Goal: Transaction & Acquisition: Obtain resource

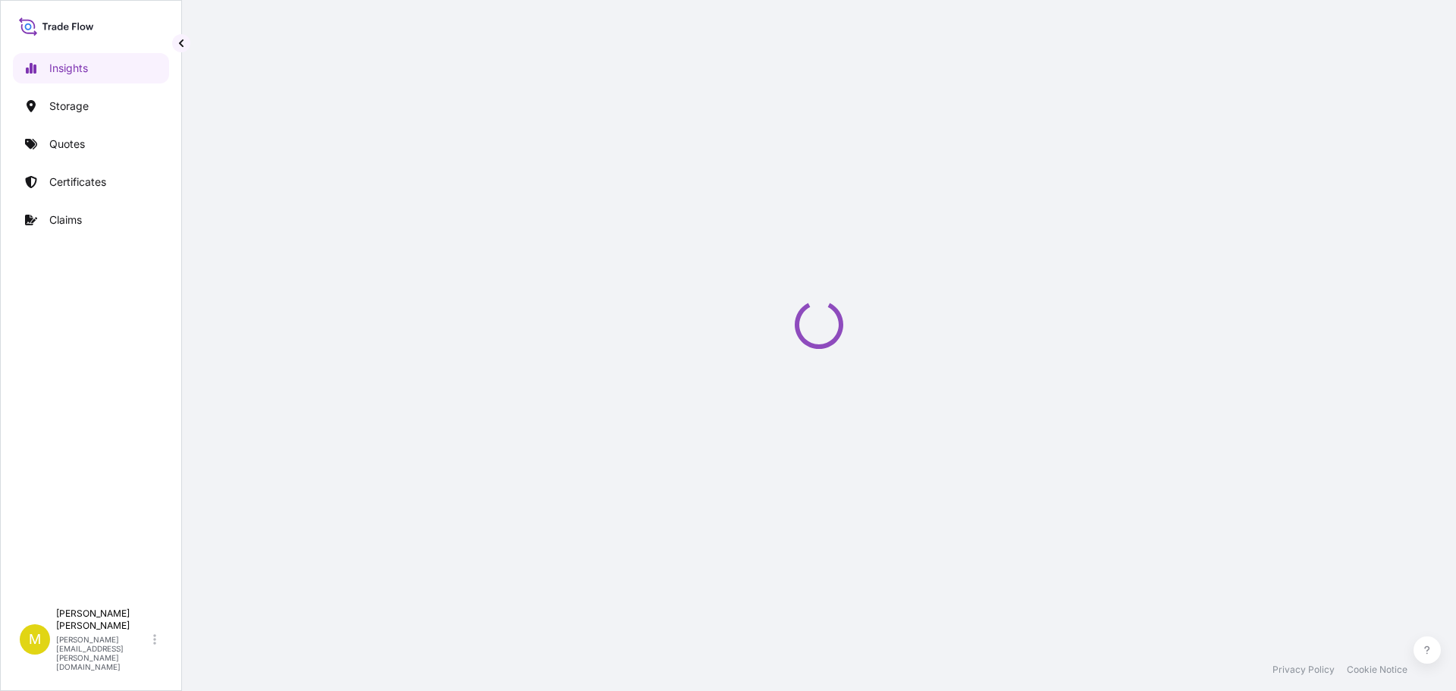
select select "2025"
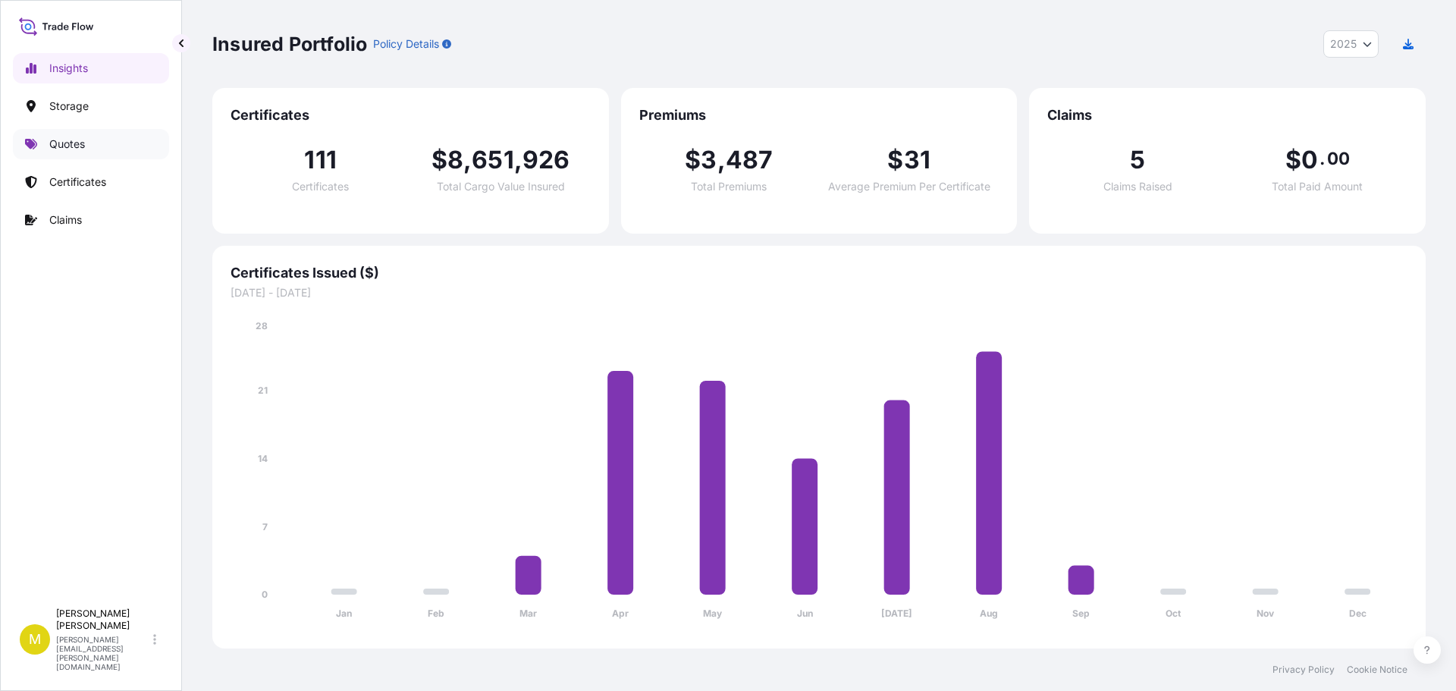
click at [74, 142] on p "Quotes" at bounding box center [67, 143] width 36 height 15
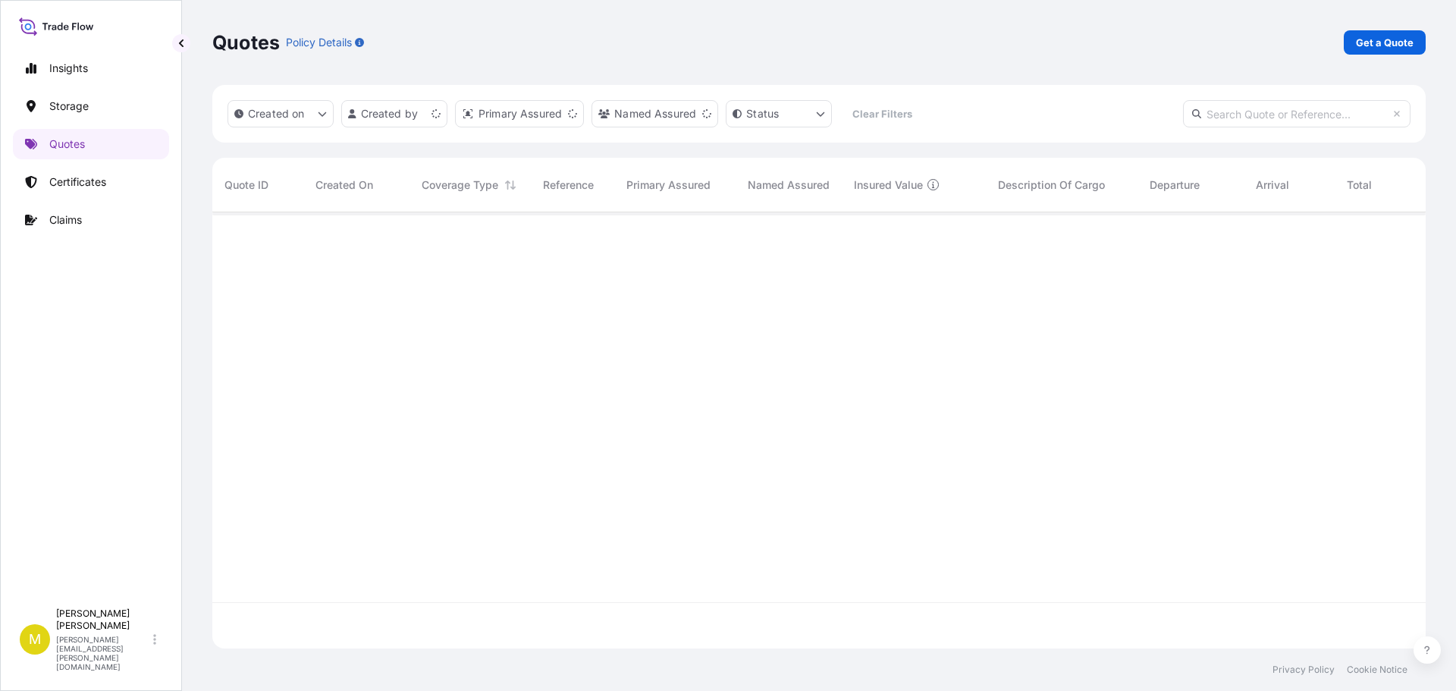
scroll to position [433, 1202]
click at [1370, 33] on link "Get a Quote" at bounding box center [1384, 42] width 82 height 24
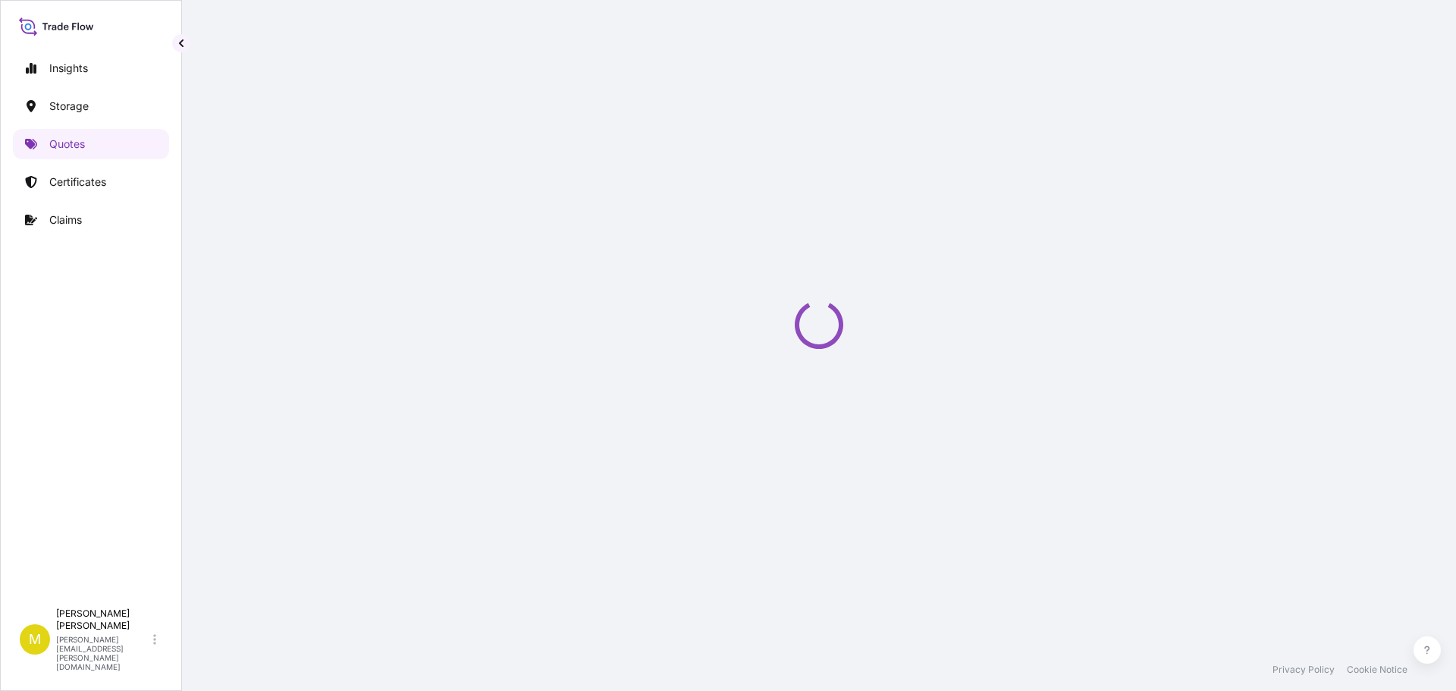
scroll to position [24, 0]
select select "Water"
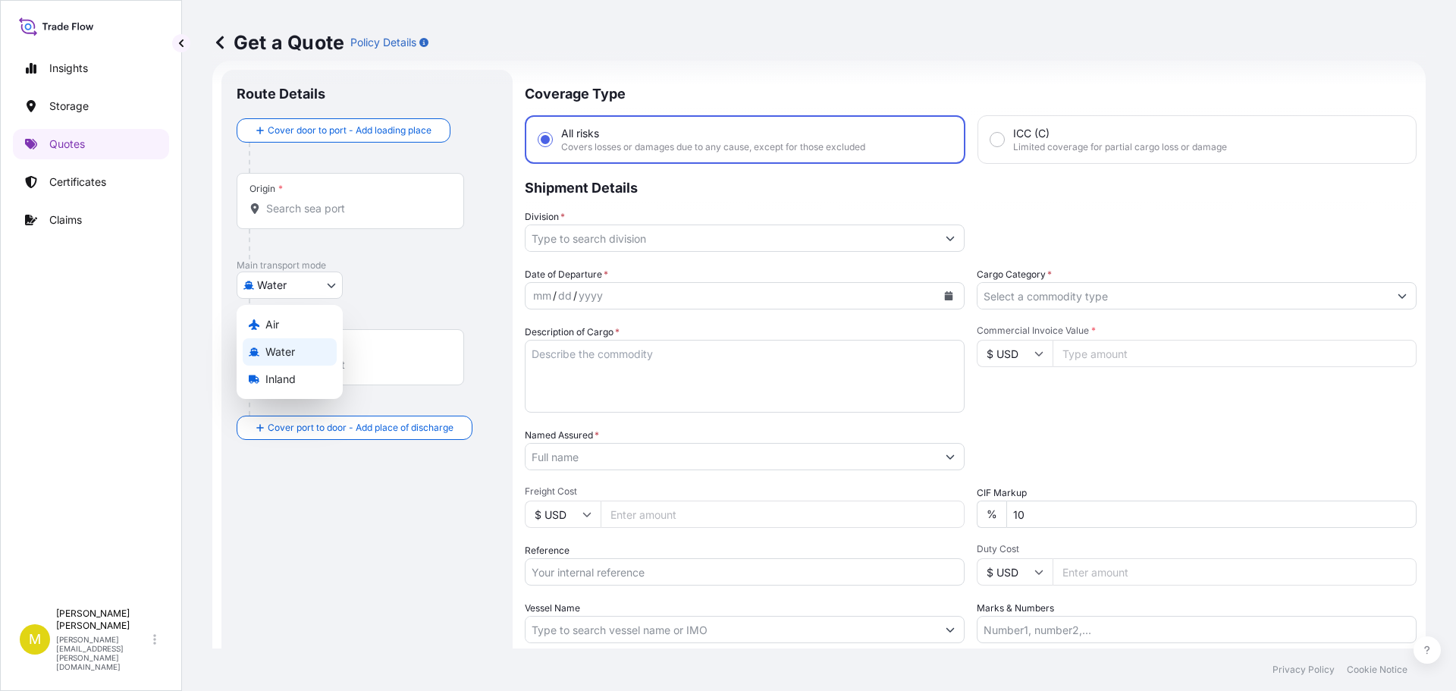
click at [285, 284] on body "Insights Storage Quotes Certificates Claims M [PERSON_NAME] [PERSON_NAME][EMAIL…" at bounding box center [728, 345] width 1456 height 691
click at [284, 379] on span "Inland" at bounding box center [280, 378] width 30 height 15
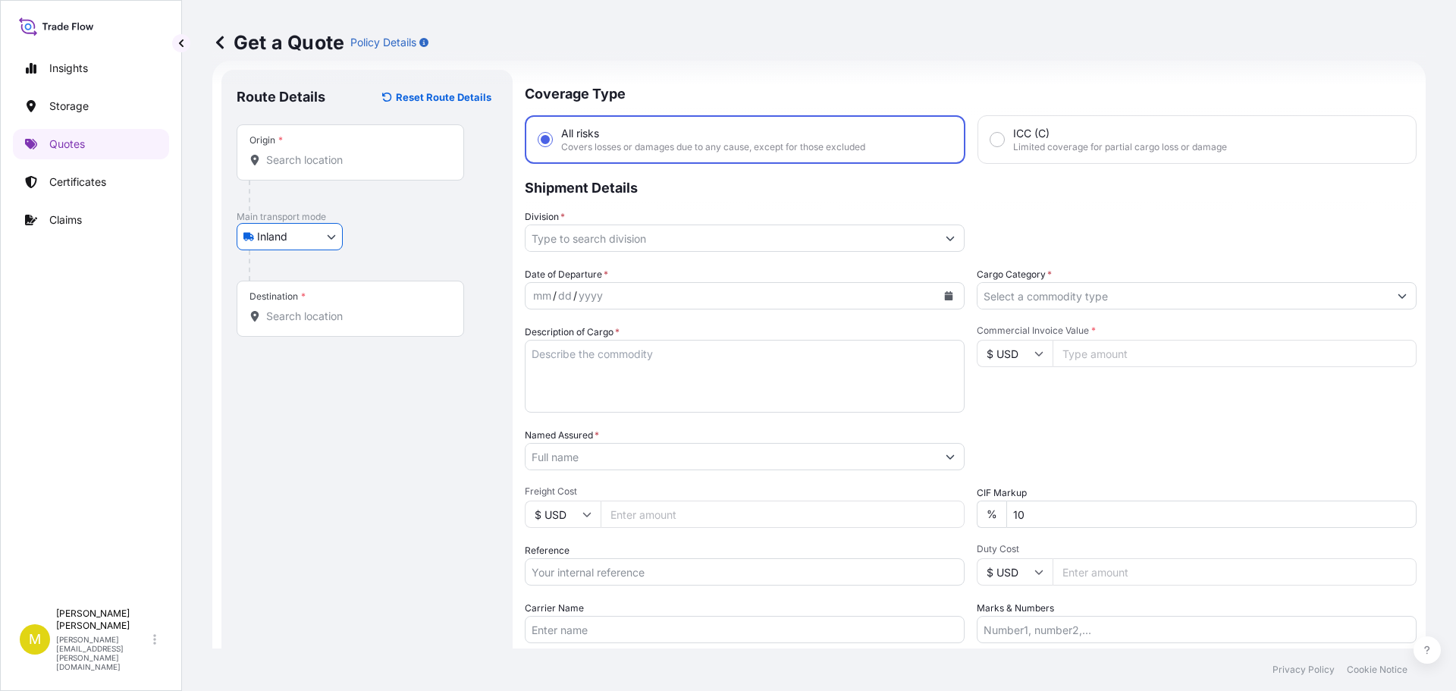
click at [308, 163] on input "Origin *" at bounding box center [355, 159] width 179 height 15
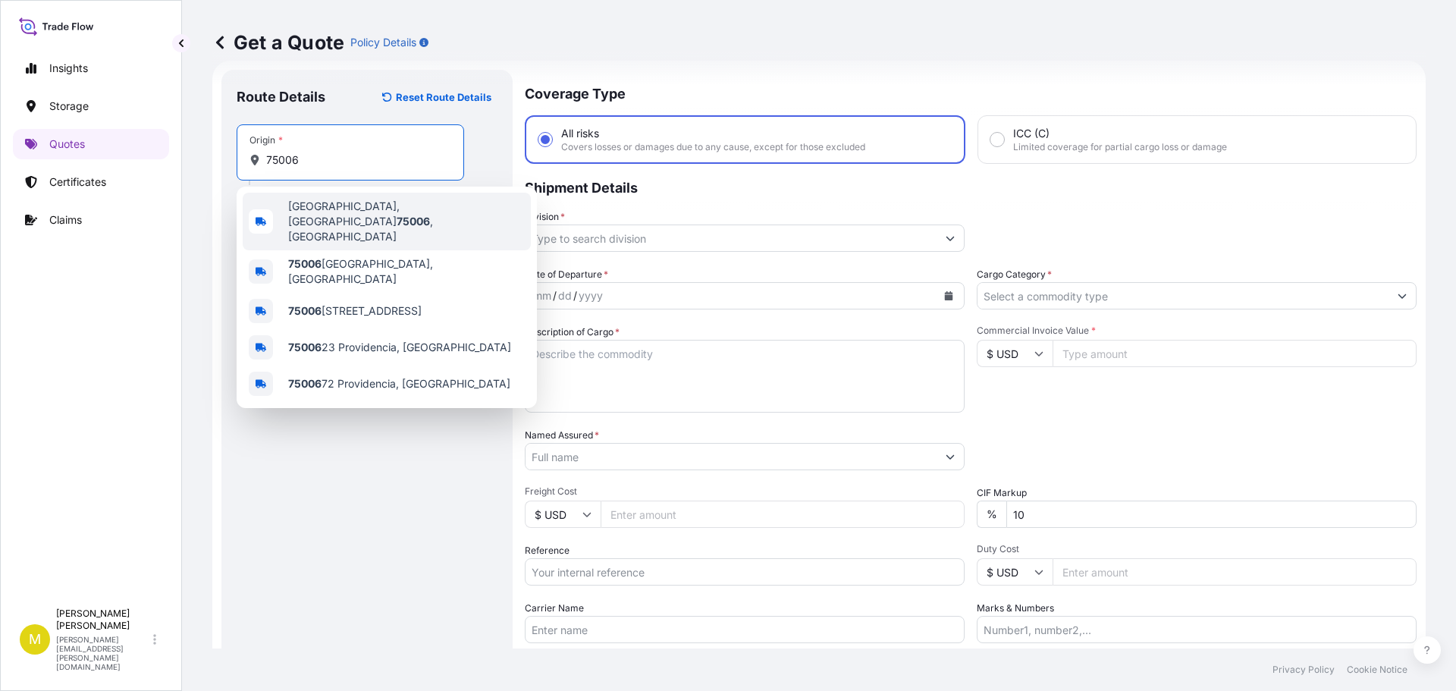
click at [303, 205] on span "[GEOGRAPHIC_DATA]" at bounding box center [406, 221] width 237 height 45
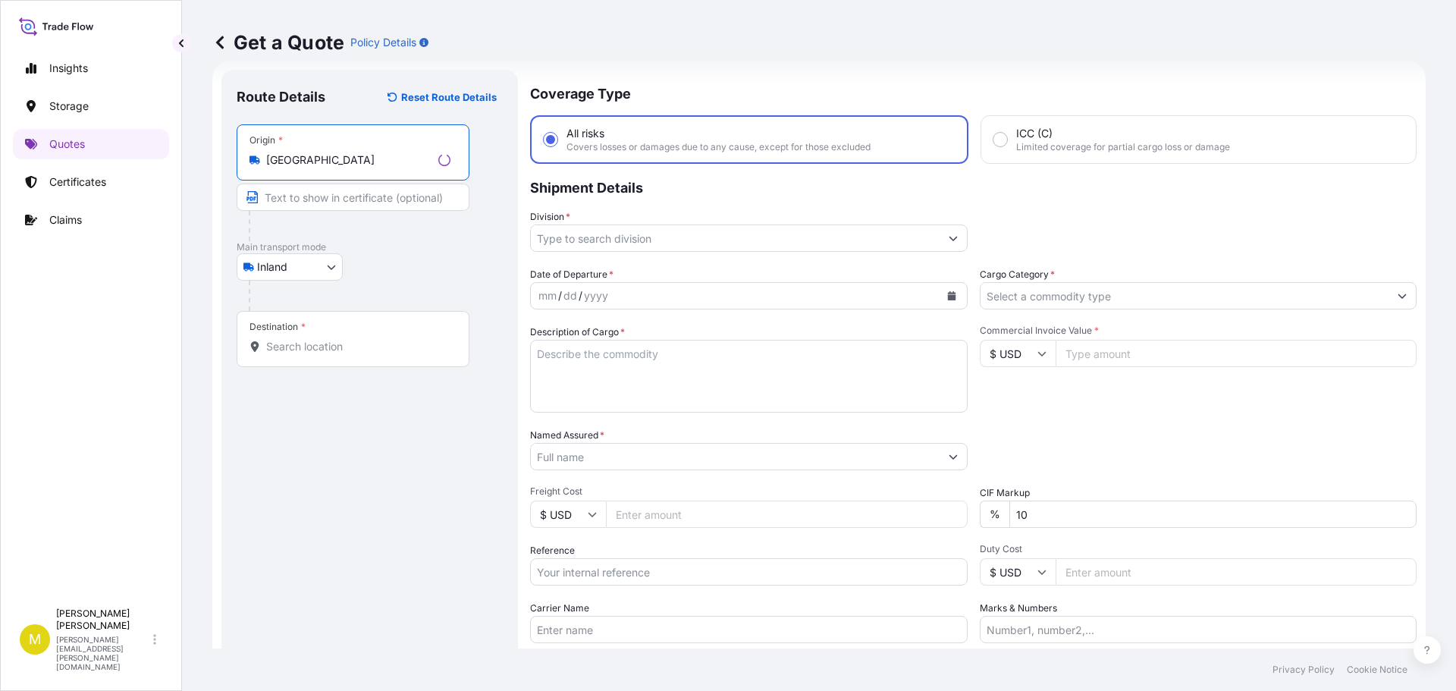
type input "[GEOGRAPHIC_DATA]"
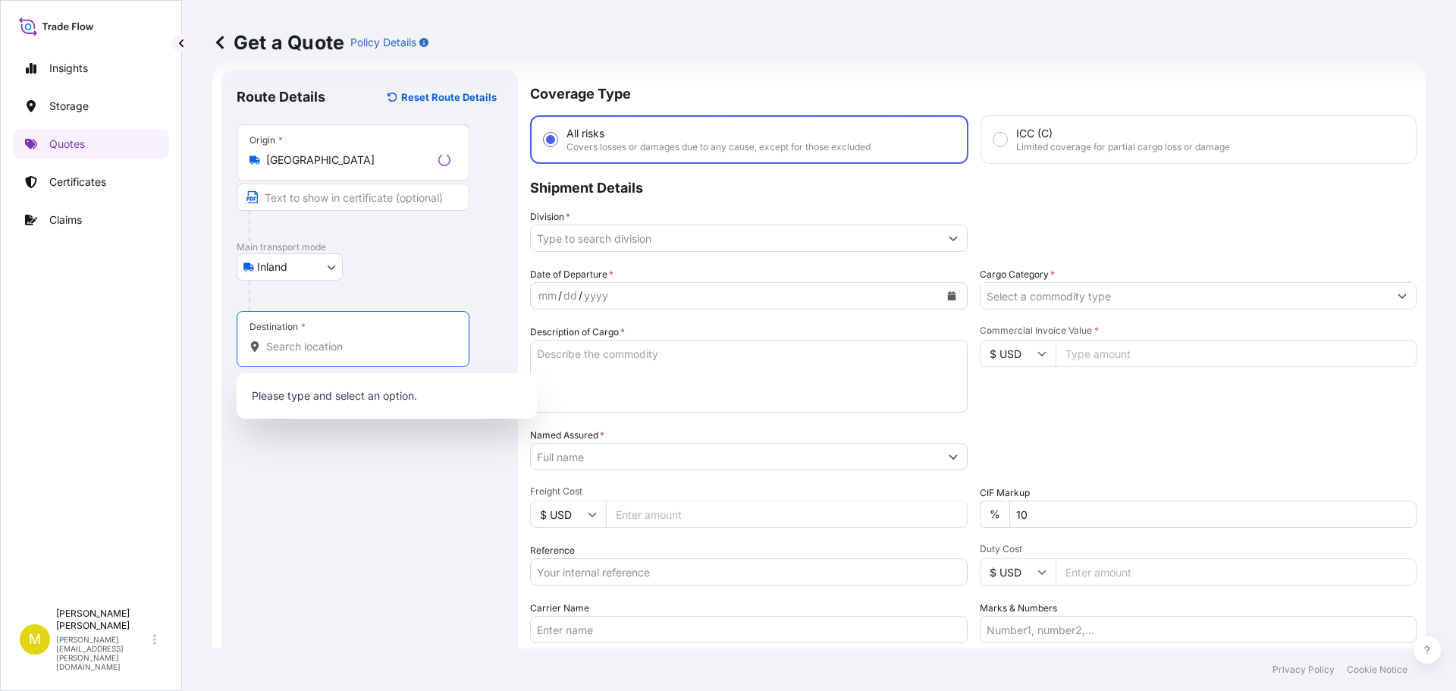
click at [309, 349] on input "Destination *" at bounding box center [358, 346] width 184 height 15
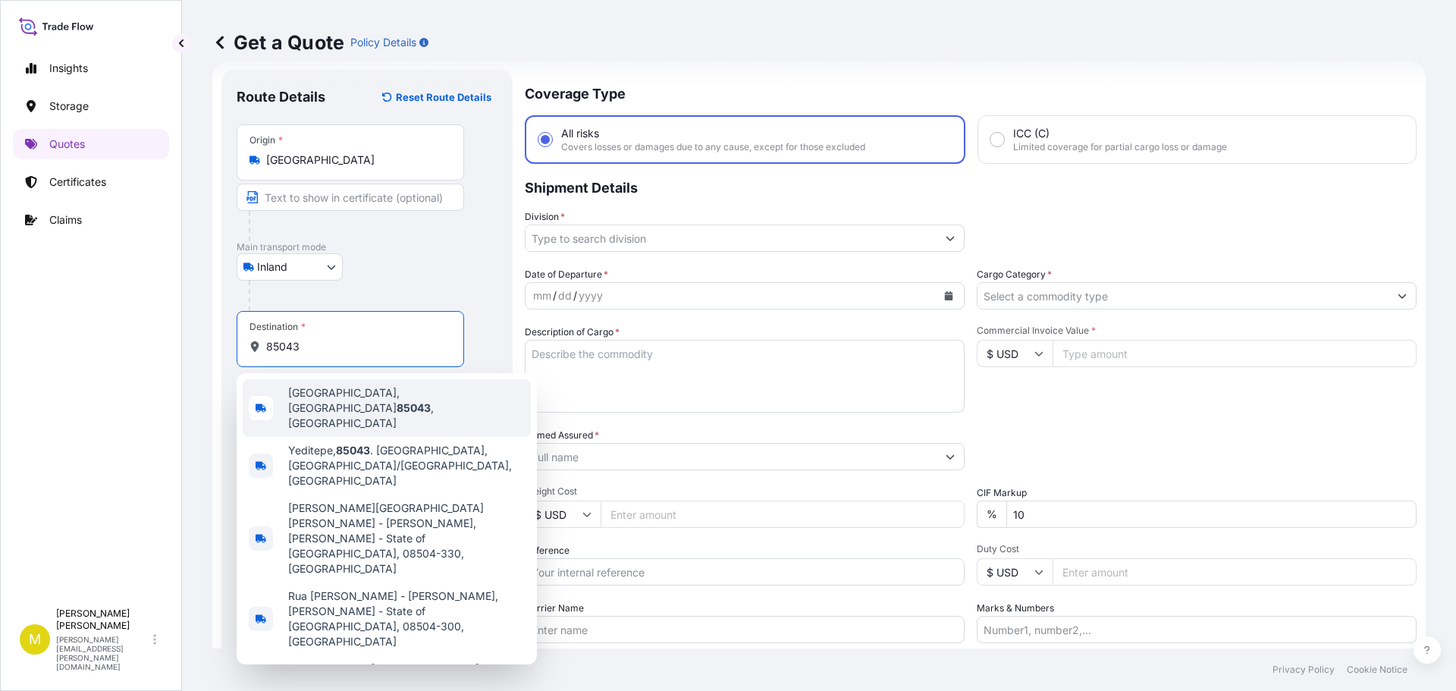
click at [327, 395] on span "[GEOGRAPHIC_DATA] , [GEOGRAPHIC_DATA]" at bounding box center [406, 407] width 237 height 45
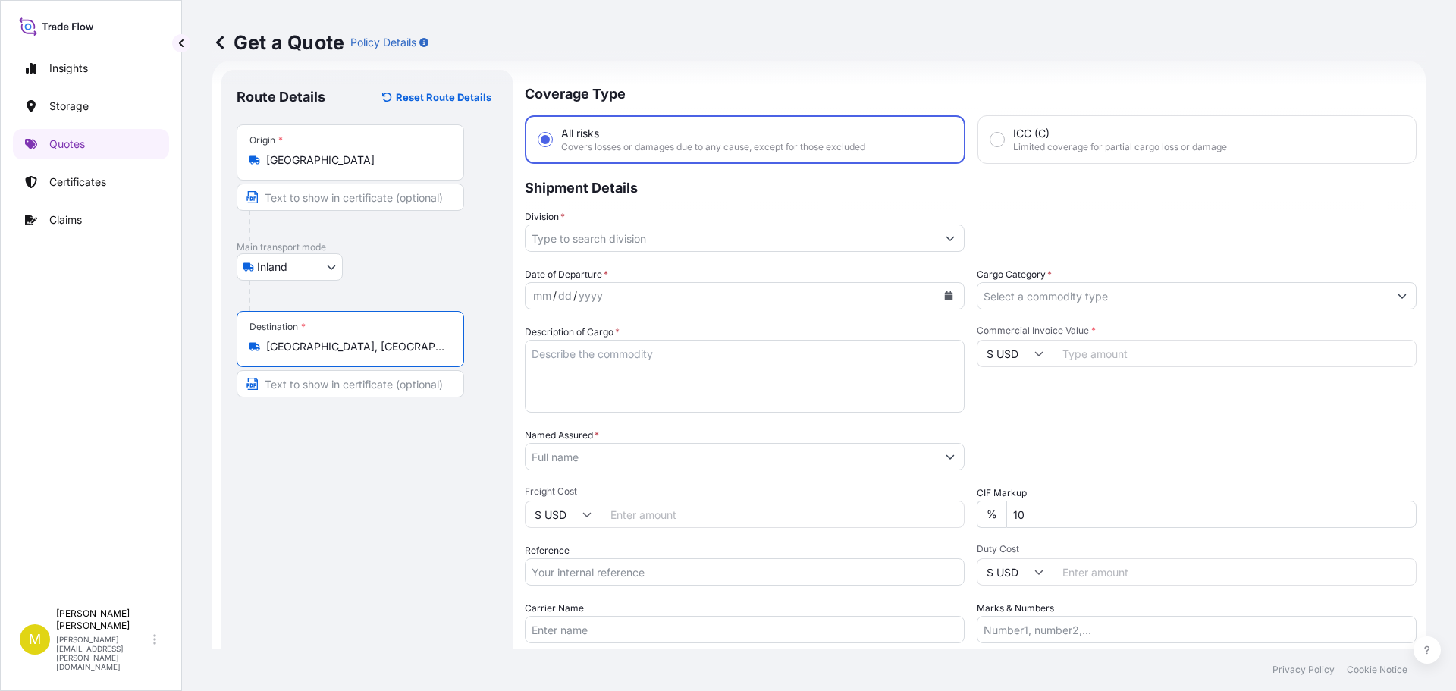
type input "[GEOGRAPHIC_DATA], [GEOGRAPHIC_DATA]"
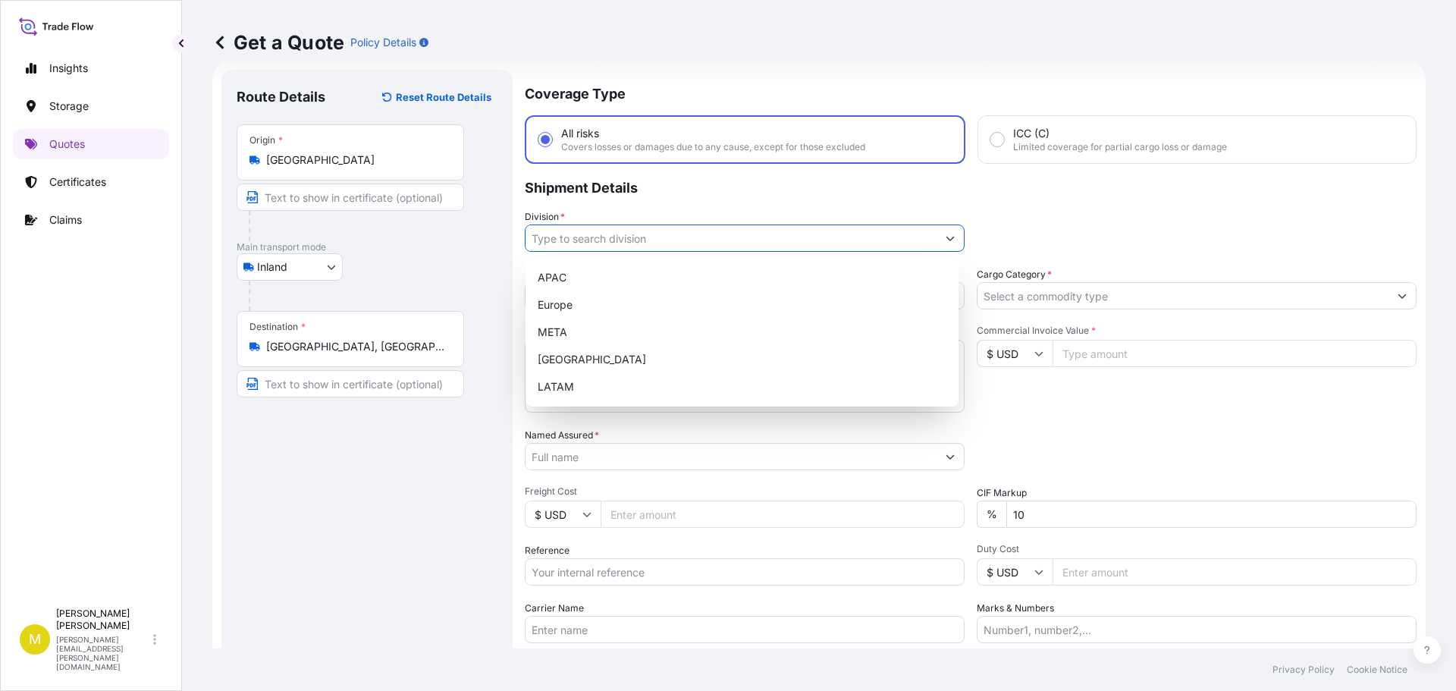
click at [863, 240] on input "Division *" at bounding box center [730, 237] width 411 height 27
click at [620, 359] on div "[GEOGRAPHIC_DATA]" at bounding box center [741, 359] width 421 height 27
type input "[GEOGRAPHIC_DATA]"
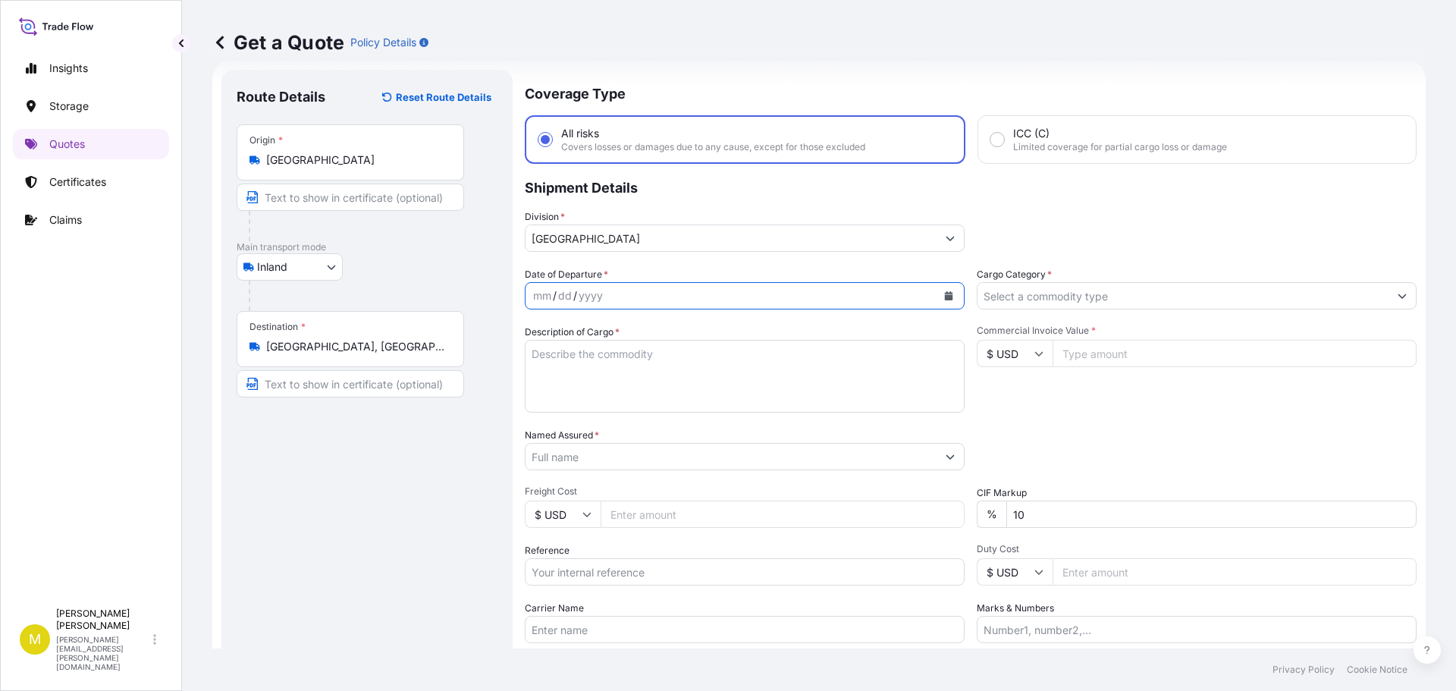
click at [944, 294] on icon "Calendar" at bounding box center [948, 295] width 9 height 9
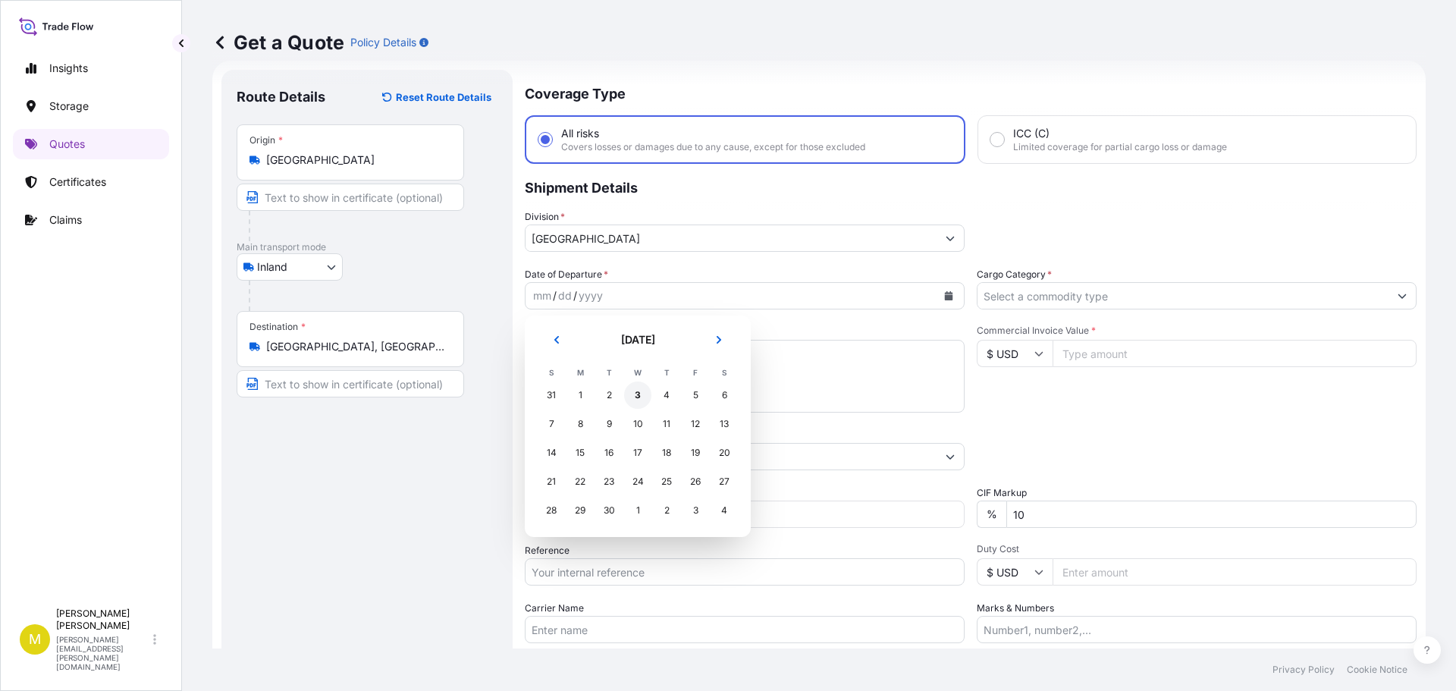
click at [638, 392] on div "3" at bounding box center [637, 394] width 27 height 27
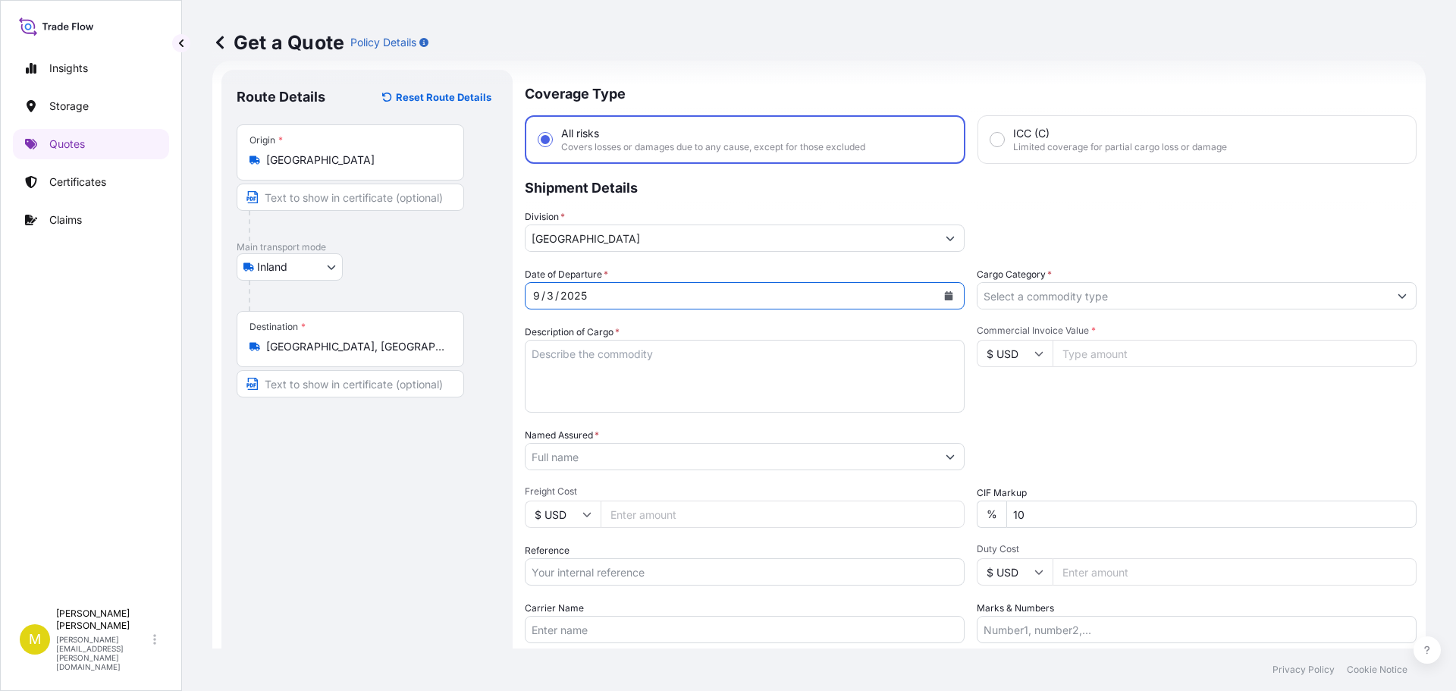
click at [1018, 299] on input "Cargo Category *" at bounding box center [1182, 295] width 411 height 27
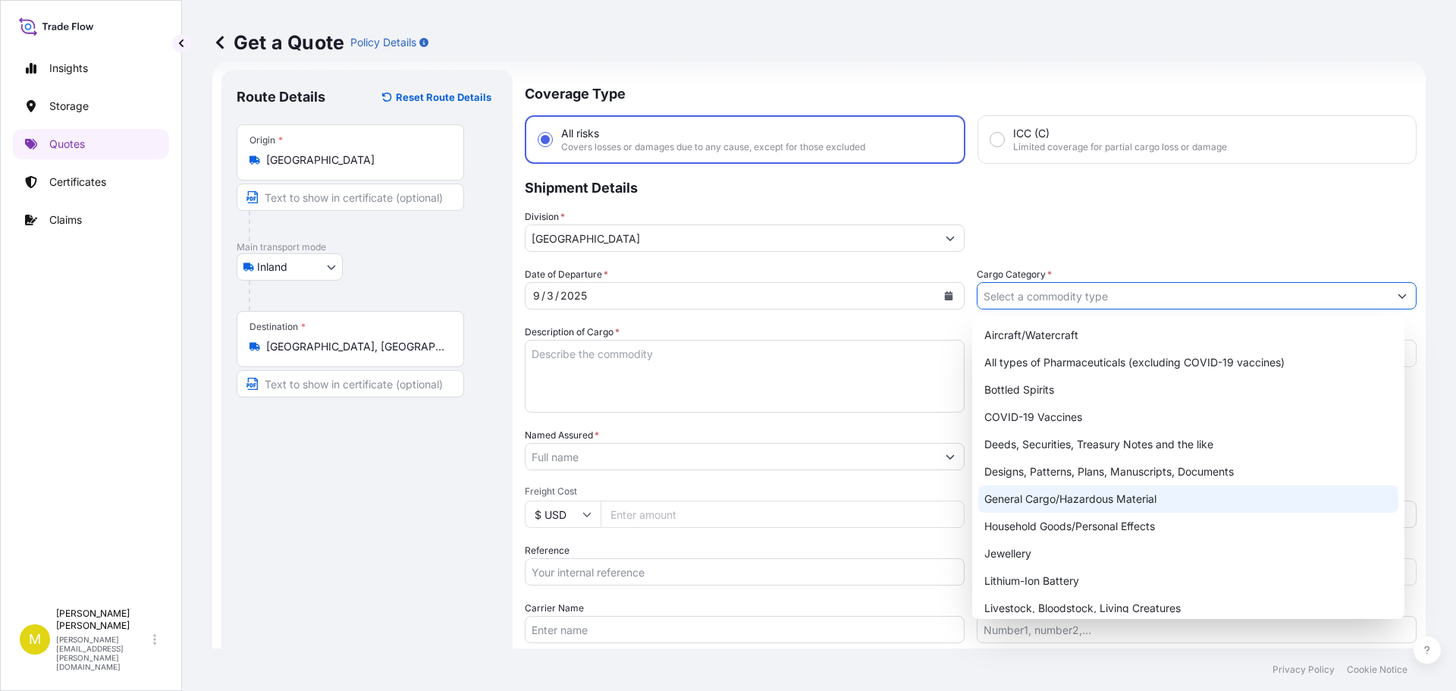
click at [1048, 494] on div "General Cargo/Hazardous Material" at bounding box center [1188, 498] width 421 height 27
type input "General Cargo/Hazardous Material"
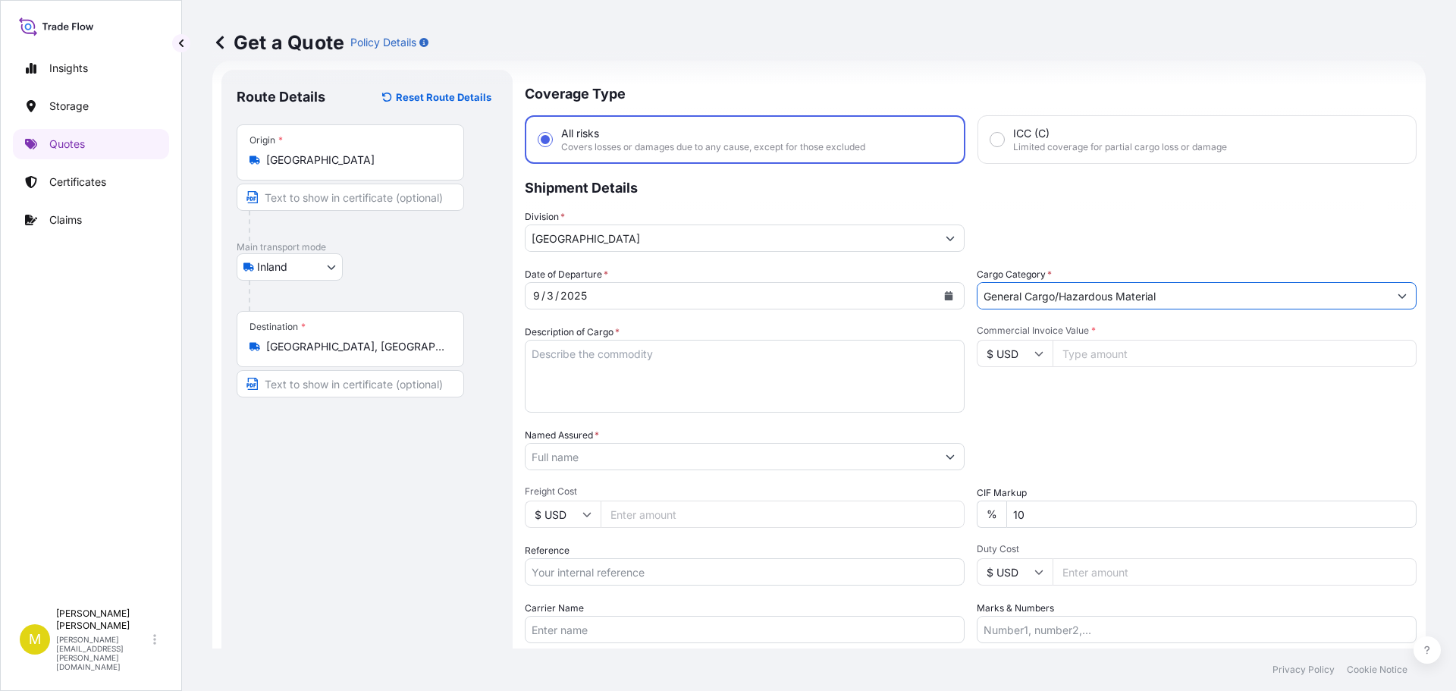
click at [1076, 351] on input "Commercial Invoice Value *" at bounding box center [1234, 353] width 364 height 27
type input "5510.00"
click at [634, 364] on textarea "Description of Cargo *" at bounding box center [745, 376] width 440 height 73
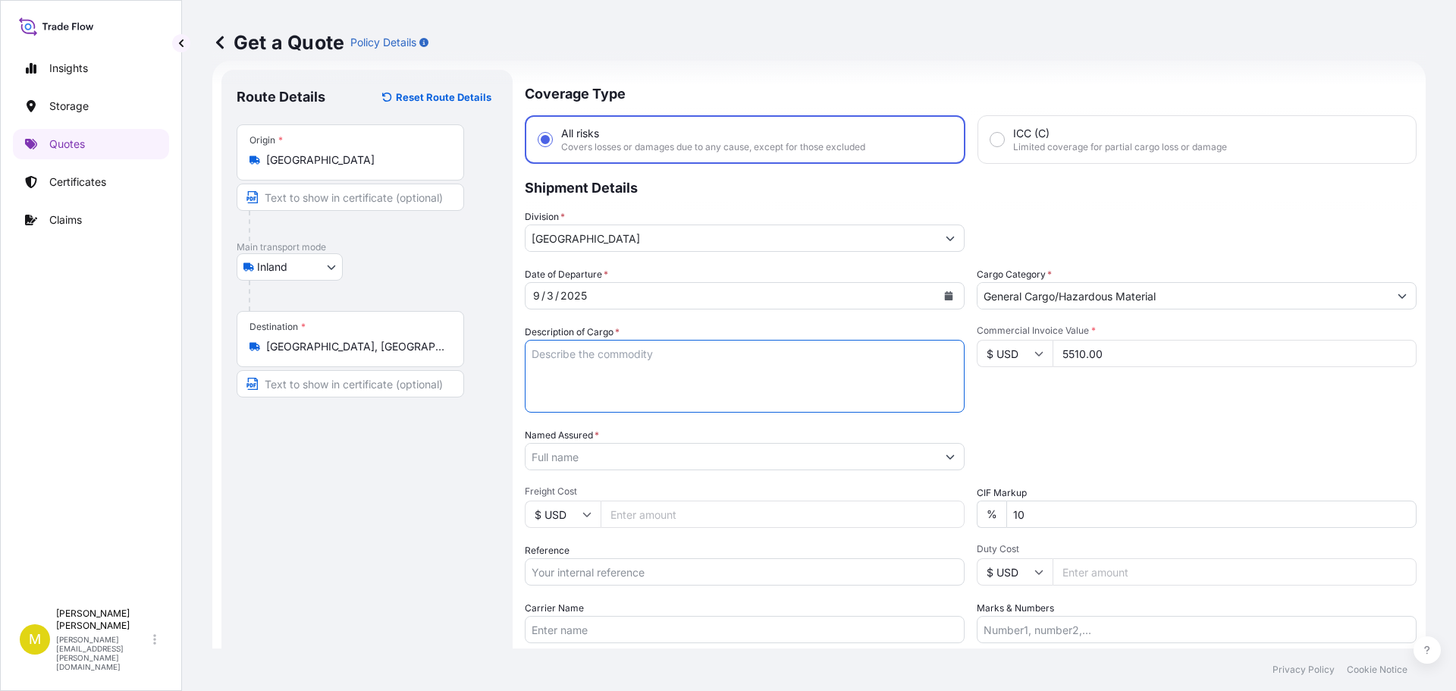
paste textarea "1 SKID @ 446 LBS, 8 BOXES & 1 SKID @ 86 LBS, 3 BOXES, FURNITURE"
click at [578, 354] on textarea "1 SKID @ 446 LBS, 8 BOXES & 1 SKID @ 86 LBS, 3 BOXES, FURNITURE" at bounding box center [745, 376] width 440 height 73
type textarea "1 SKID @ 318 LBS, 5 BOXES & 1 [PERSON_NAME] @ 210 LBS, FURNITURE"
click at [788, 456] on input "Named Assured *" at bounding box center [730, 456] width 411 height 27
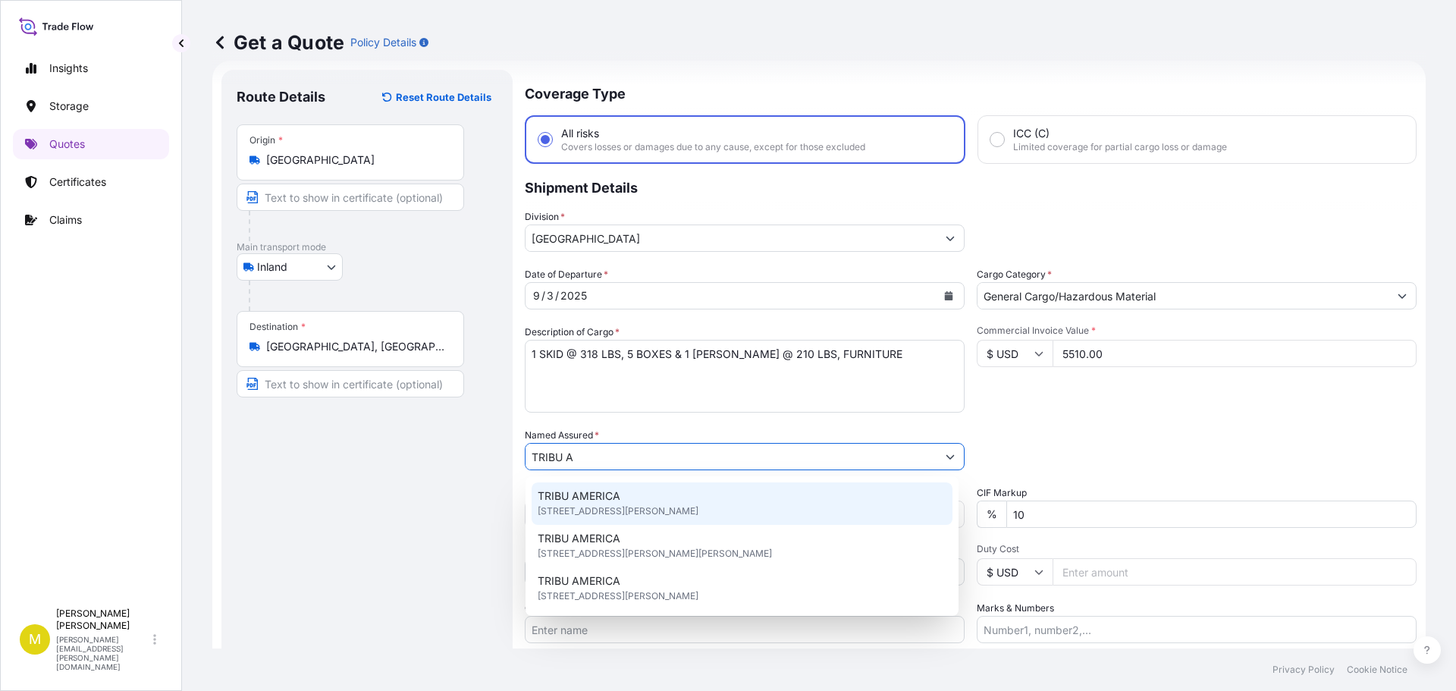
click at [648, 496] on div "TRIBU AMERICA [STREET_ADDRESS][PERSON_NAME]" at bounding box center [741, 503] width 421 height 42
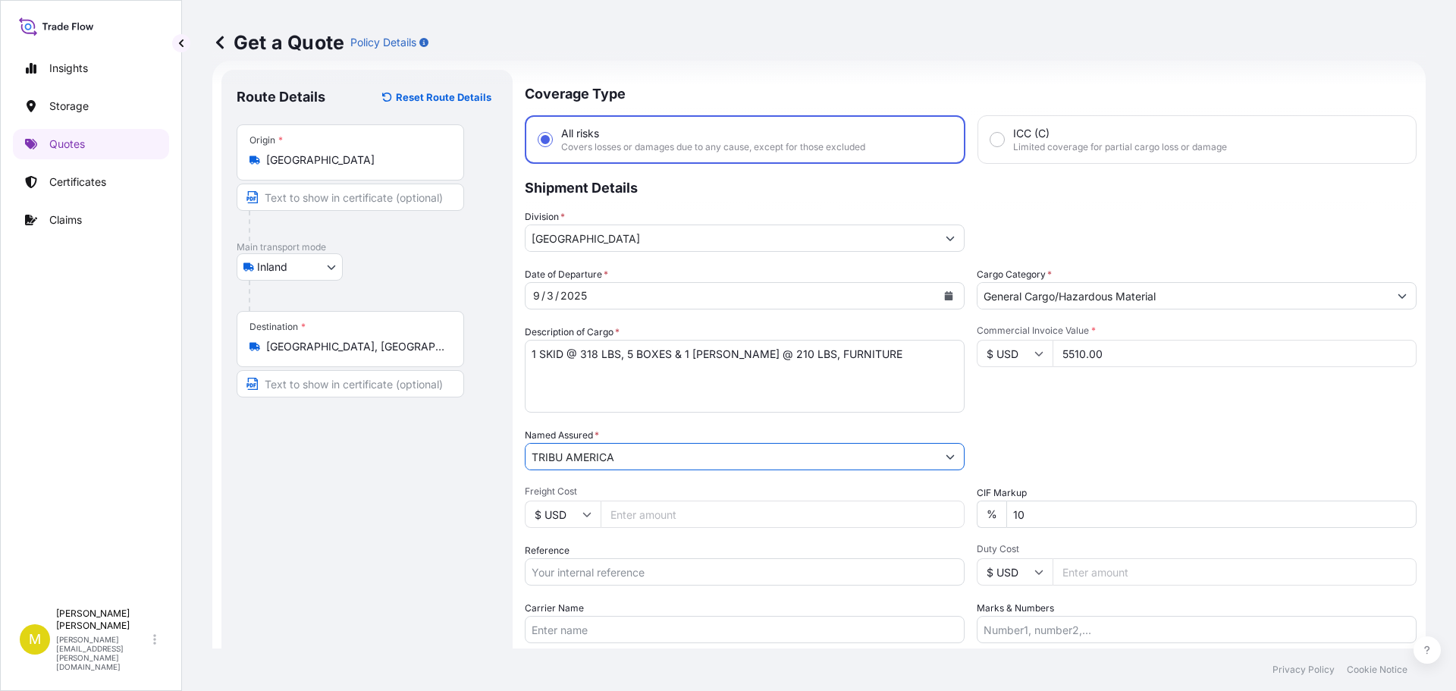
scroll to position [100, 0]
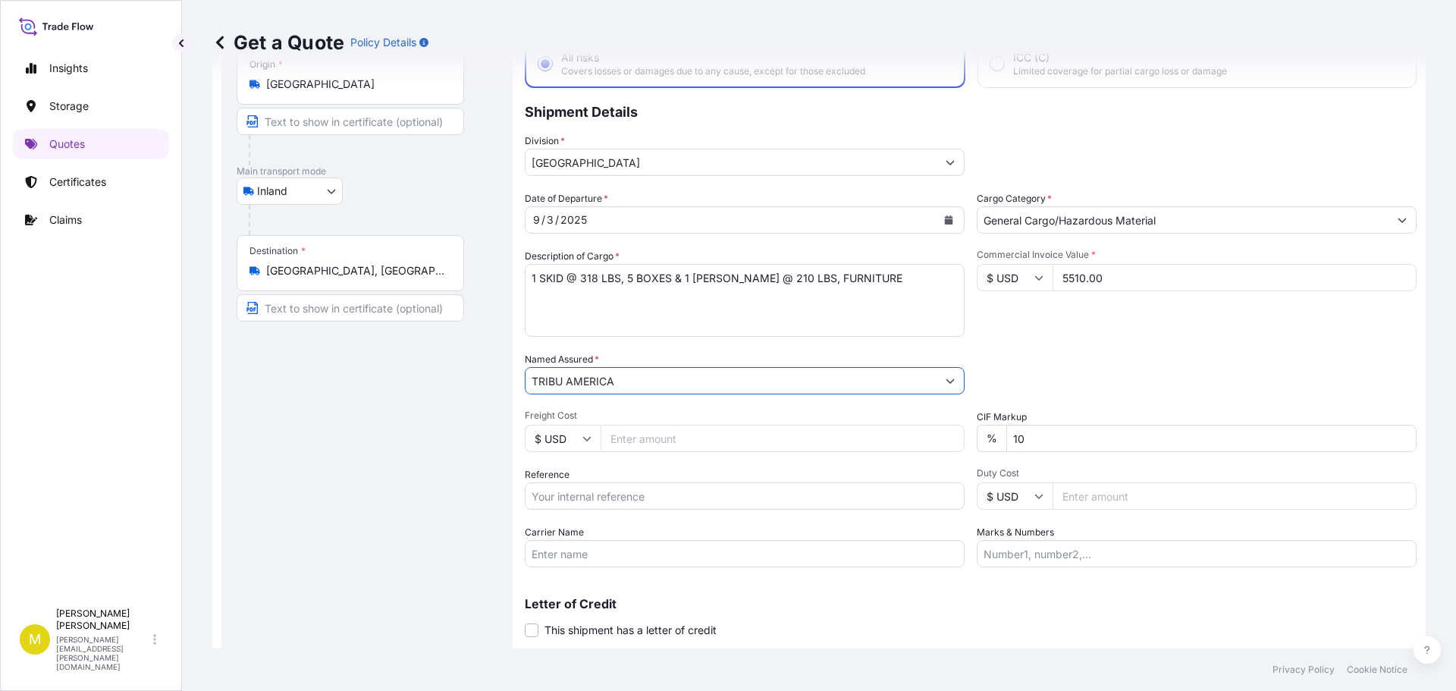
type input "TRIBU AMERICA"
click at [625, 441] on input "Freight Cost" at bounding box center [782, 438] width 364 height 27
type input "936.04"
click at [544, 498] on input "Reference" at bounding box center [745, 495] width 440 height 27
paste input "1 SKID @ 446 LBS, 8 BOXES & 1 SKID @ 86 LBS, 3 BOXES, FURNITURE"
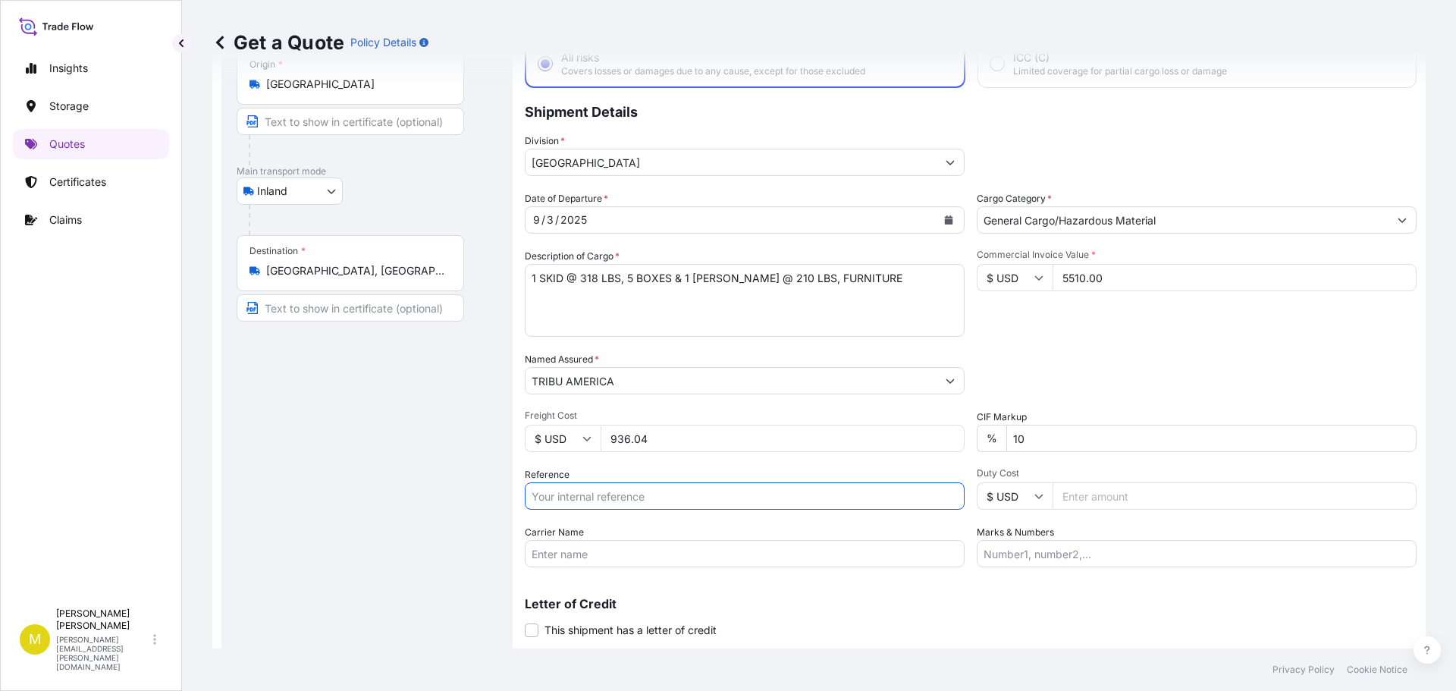
type input "1 SKID @ 446 LBS, 8 BOXES & 1 SKID @ 86 LBS, 3 BOXES, FURNITURE"
drag, startPoint x: 908, startPoint y: 497, endPoint x: 438, endPoint y: 487, distance: 470.1
click at [437, 487] on form "Route Details Reset Route Details Place of loading Road / Inland Road / Inland …" at bounding box center [818, 337] width 1213 height 704
type input "US91620882353"
click at [550, 551] on input "Carrier Name" at bounding box center [745, 553] width 440 height 27
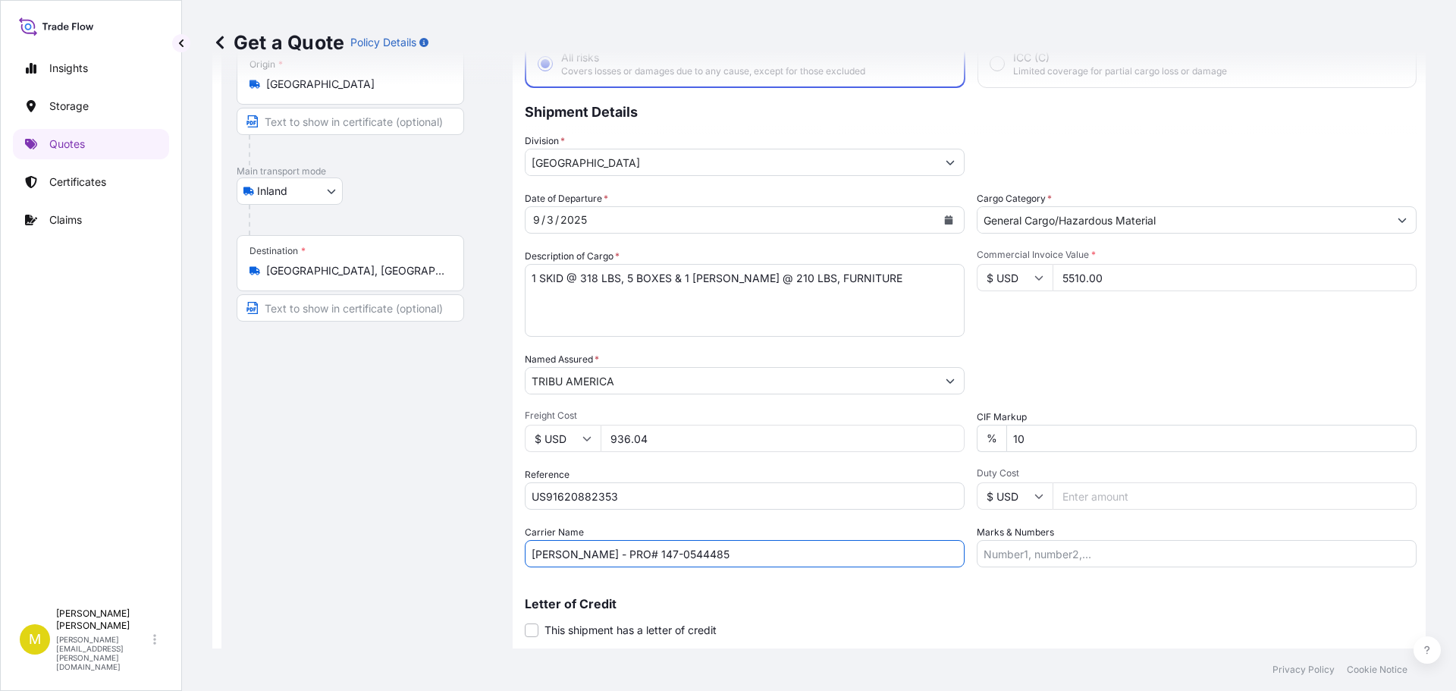
click at [650, 556] on input "[PERSON_NAME] - PRO# 147-0544485" at bounding box center [745, 553] width 440 height 27
click at [651, 556] on input "[PERSON_NAME] - PRO# 147-0544485" at bounding box center [745, 553] width 440 height 27
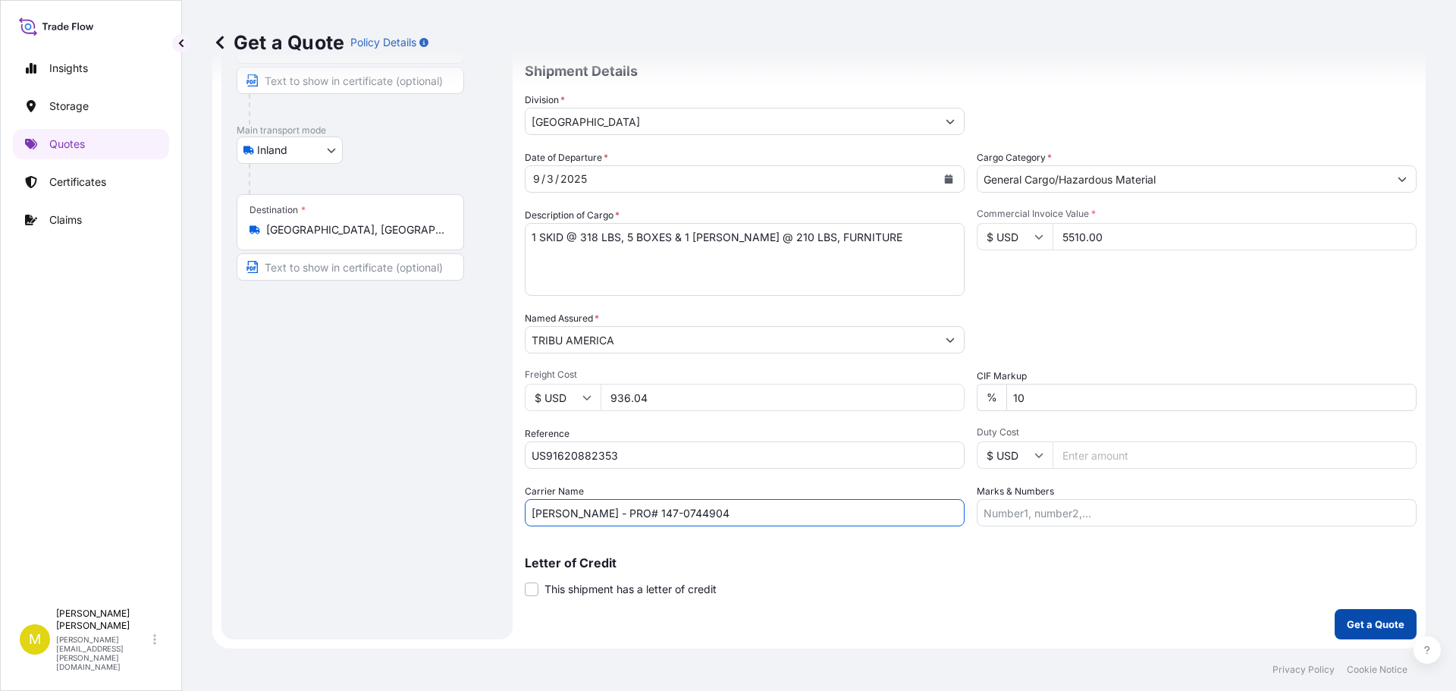
type input "[PERSON_NAME] - PRO# 147-0744904"
click at [1334, 614] on button "Get a Quote" at bounding box center [1375, 624] width 82 height 30
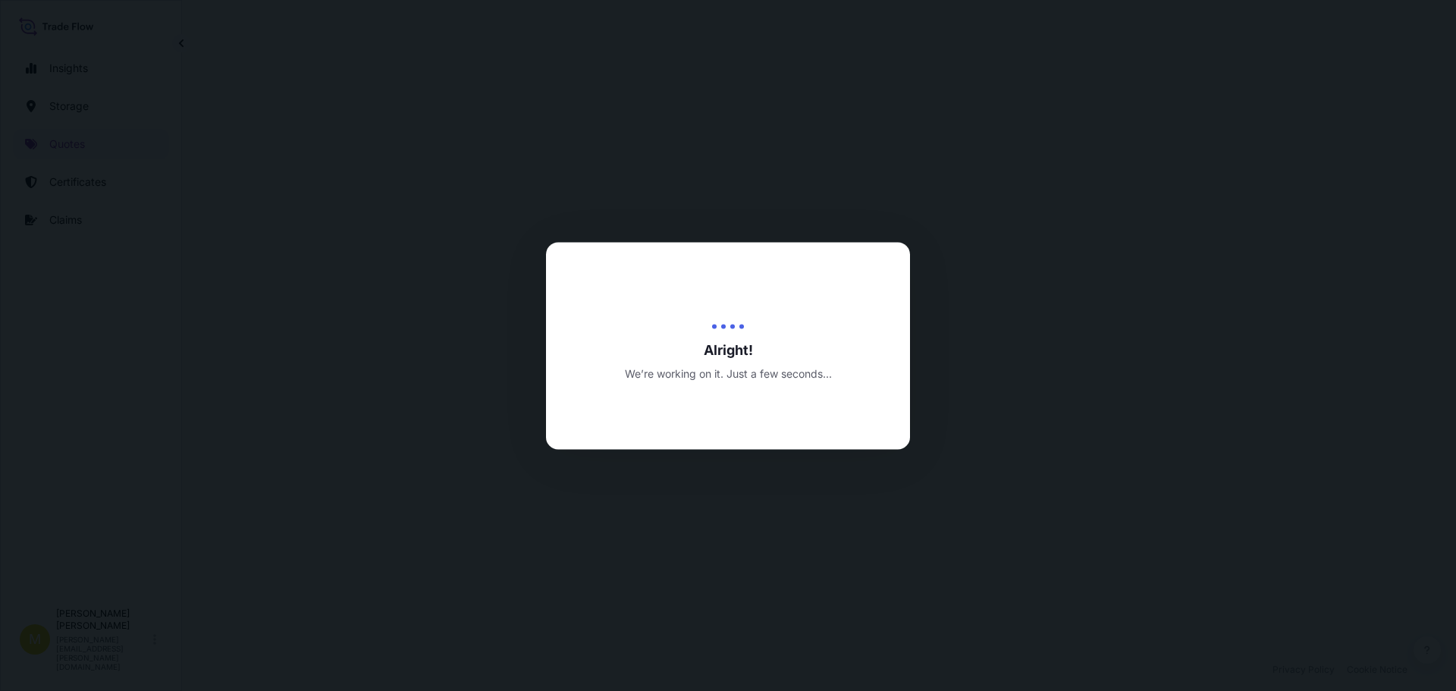
select select "Inland"
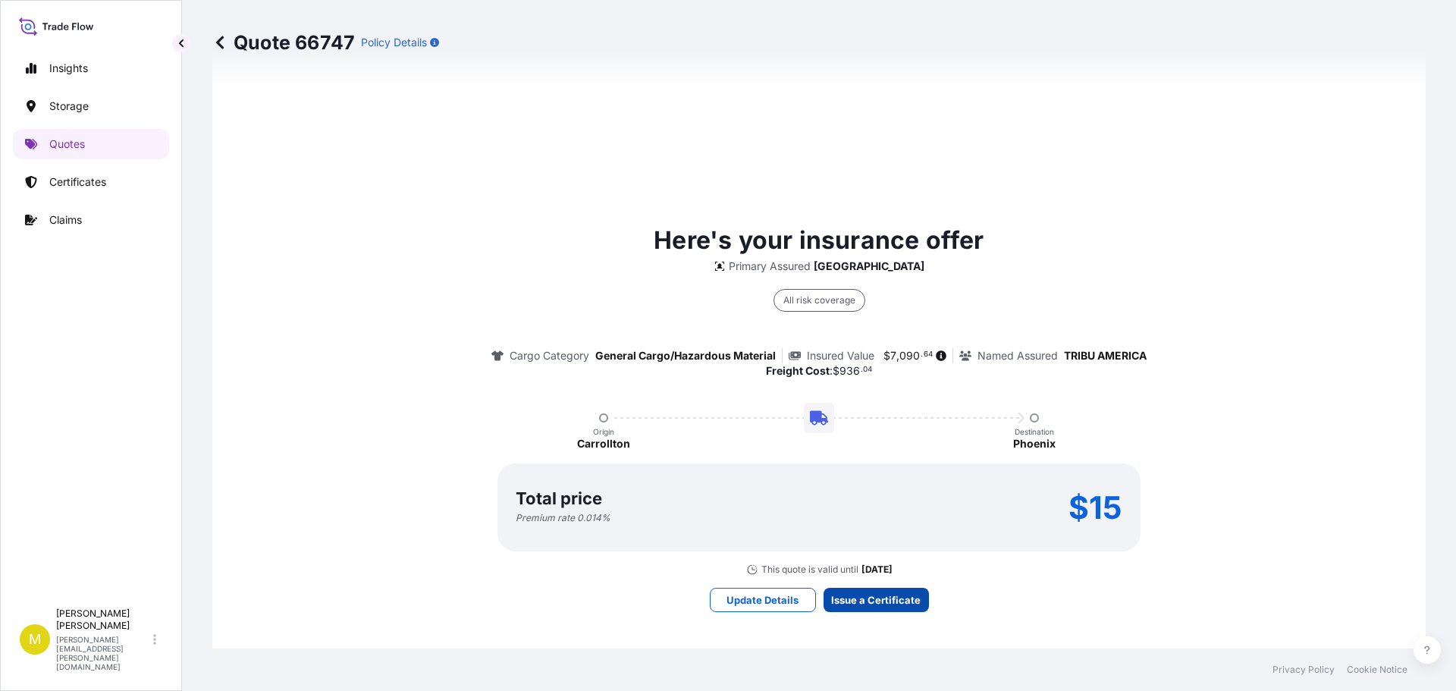
scroll to position [2183, 0]
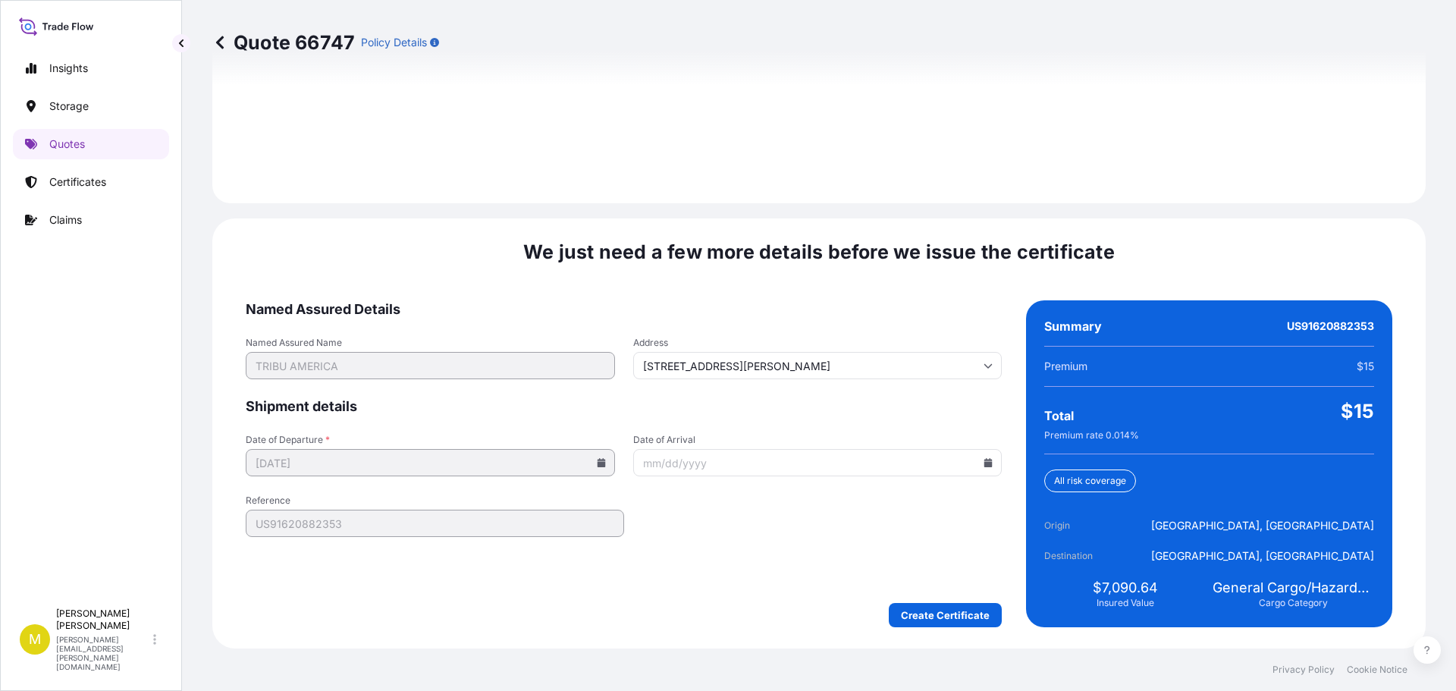
click at [984, 462] on icon at bounding box center [988, 462] width 8 height 9
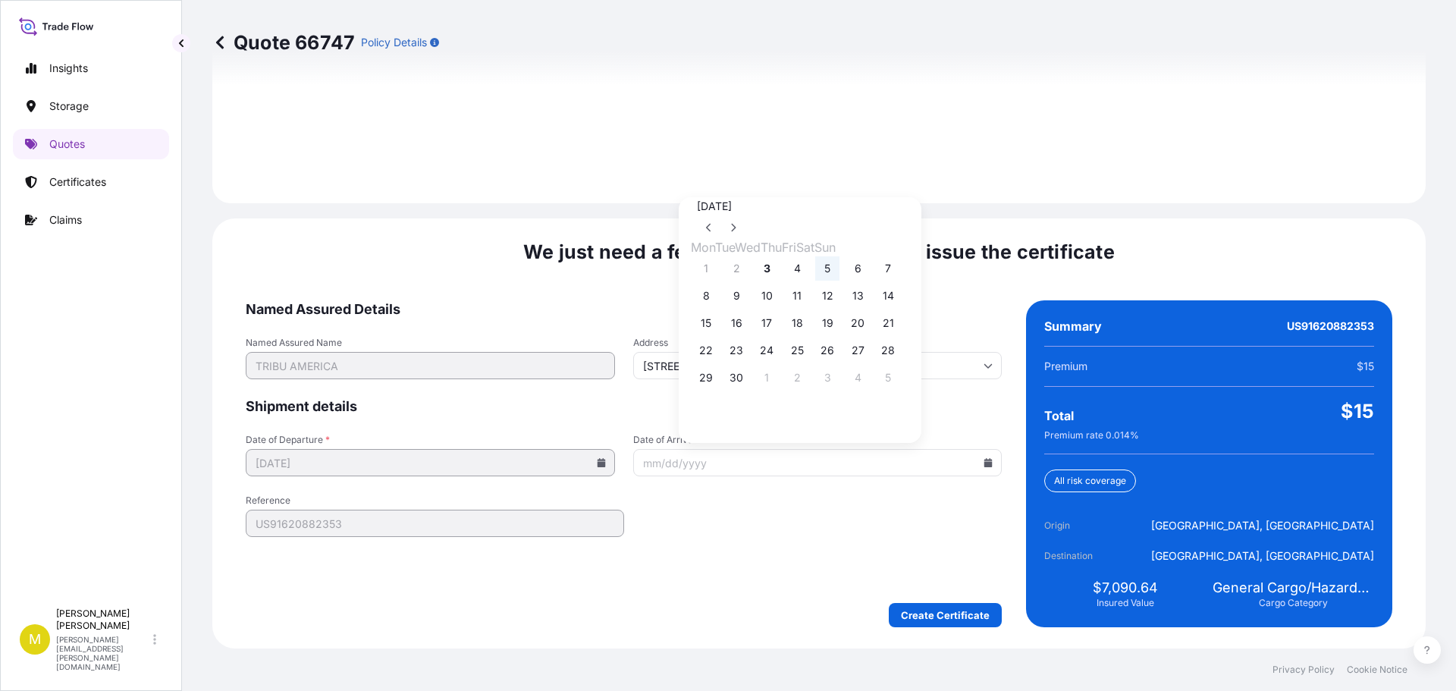
click at [839, 268] on button "5" at bounding box center [827, 268] width 24 height 24
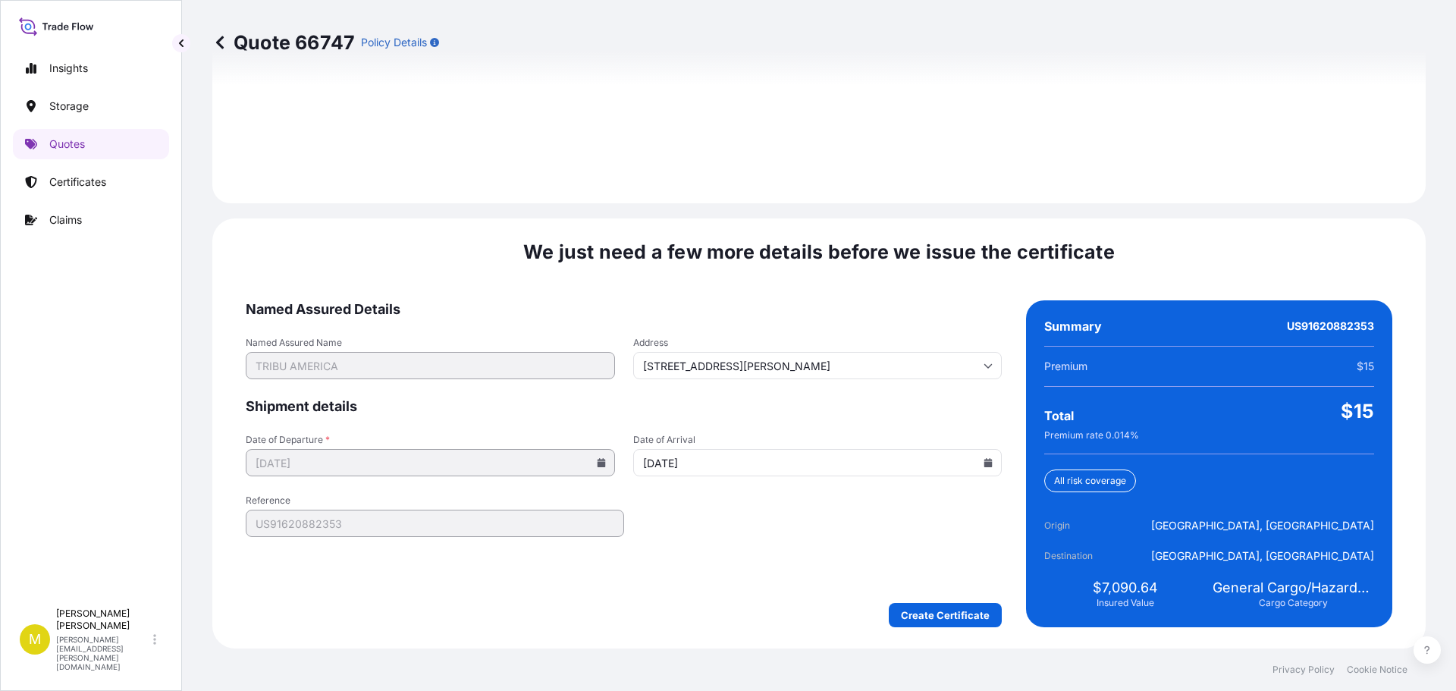
type input "[DATE]"
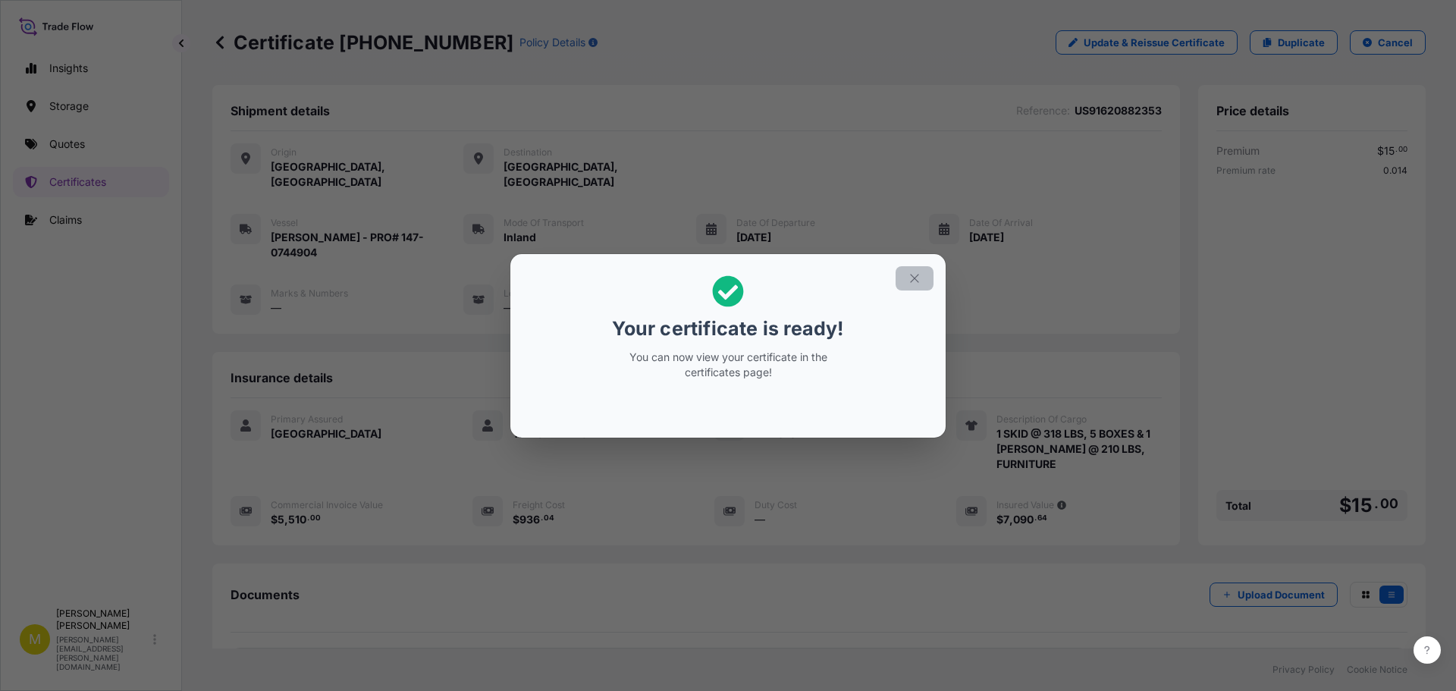
click at [919, 274] on icon "button" at bounding box center [914, 278] width 14 height 14
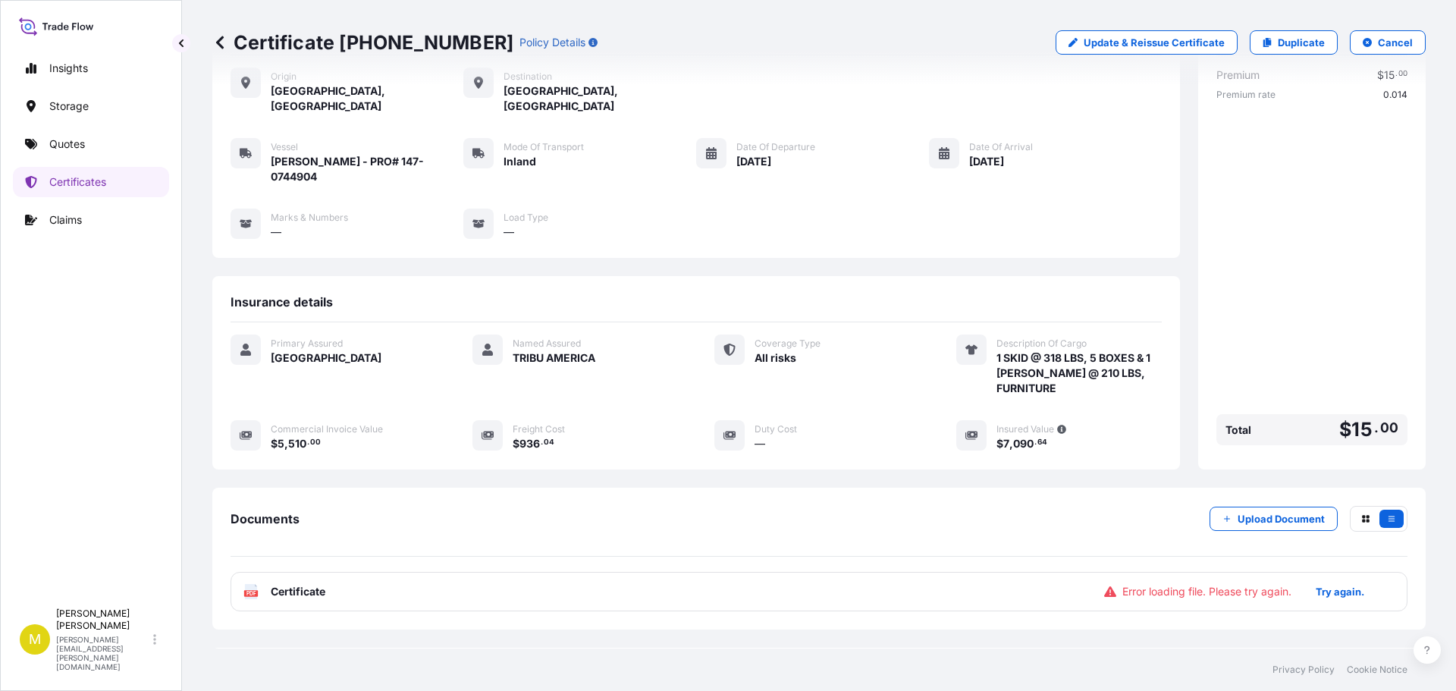
scroll to position [121, 0]
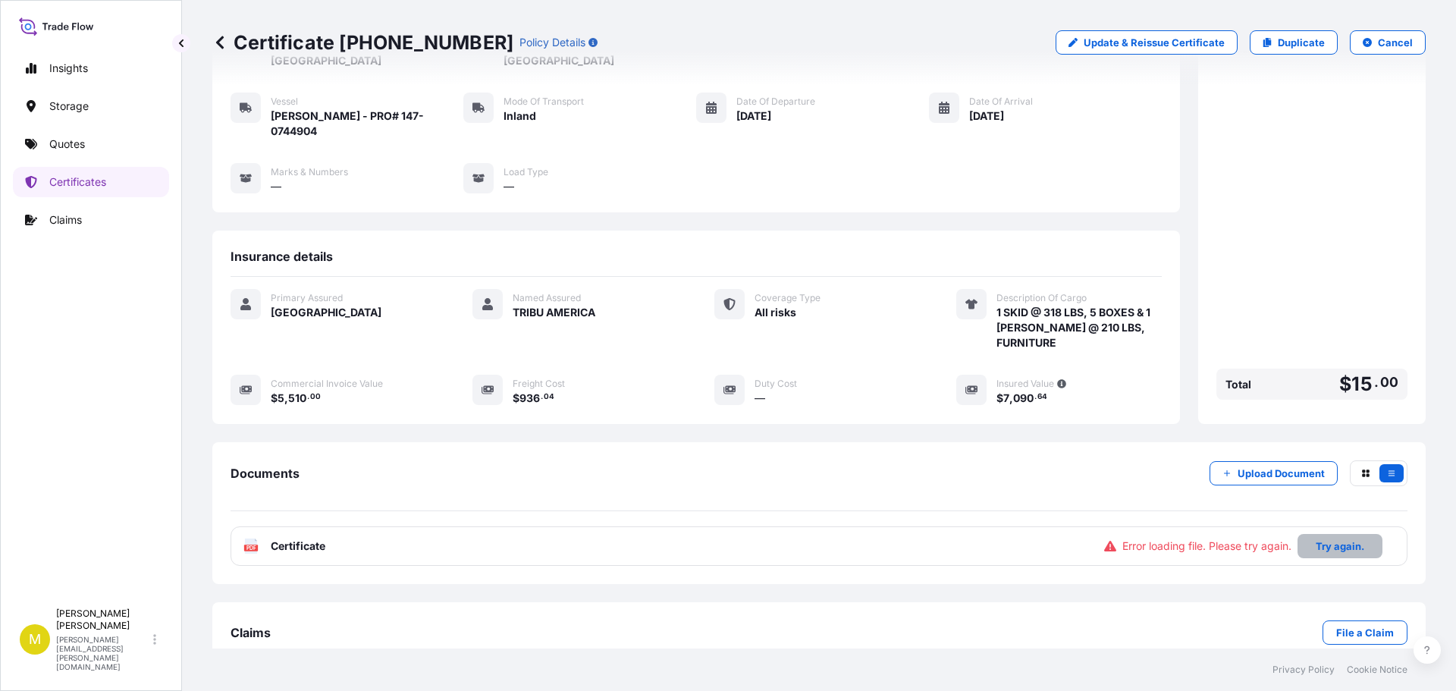
click at [1317, 538] on p "Try again." at bounding box center [1339, 545] width 49 height 15
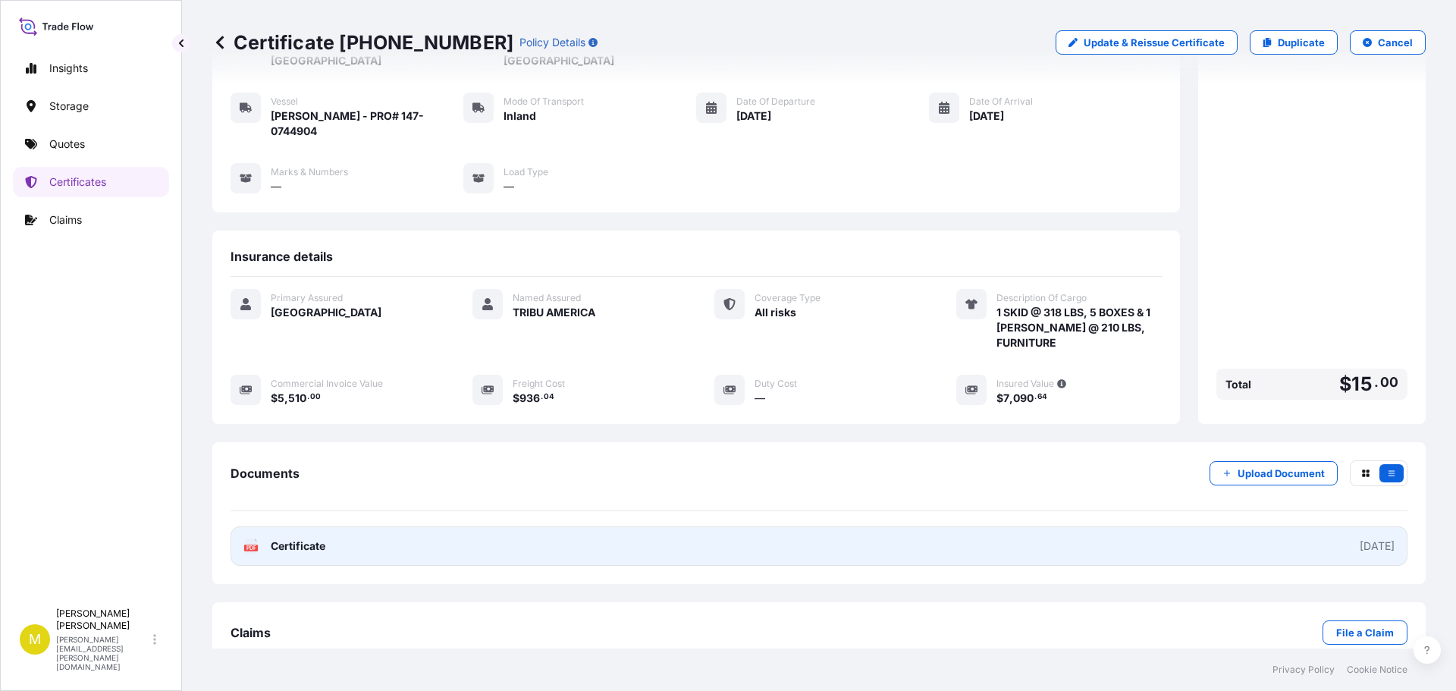
click at [316, 538] on span "Certificate" at bounding box center [298, 545] width 55 height 15
